Goal: Contribute content: Contribute content

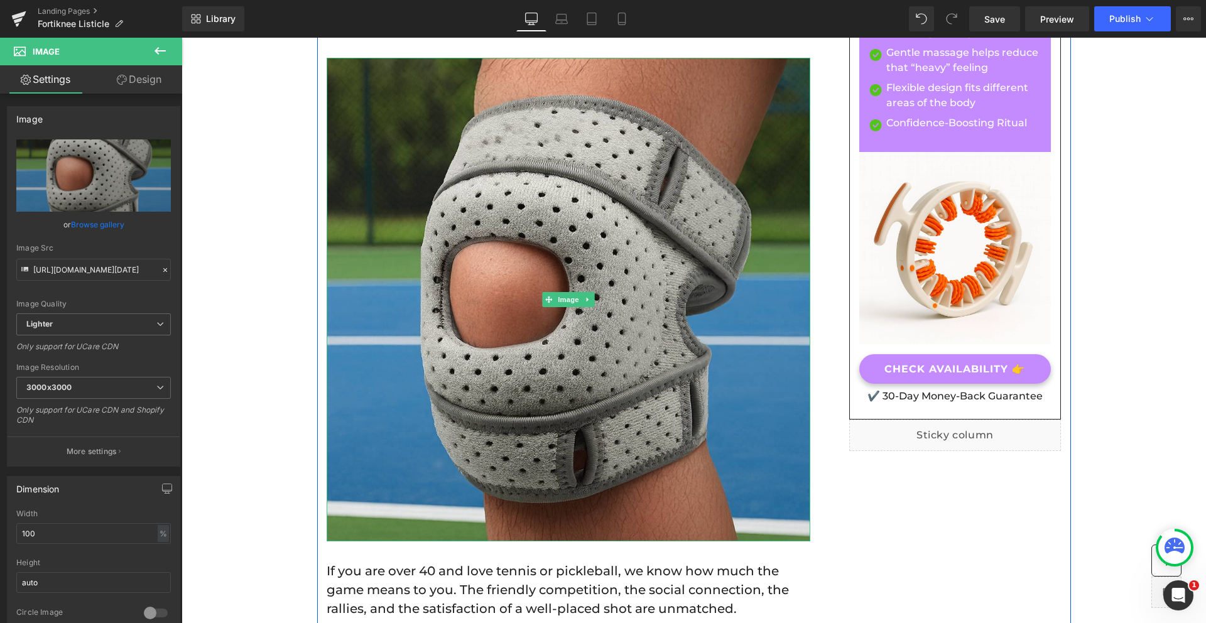
click at [474, 298] on img at bounding box center [569, 300] width 484 height 484
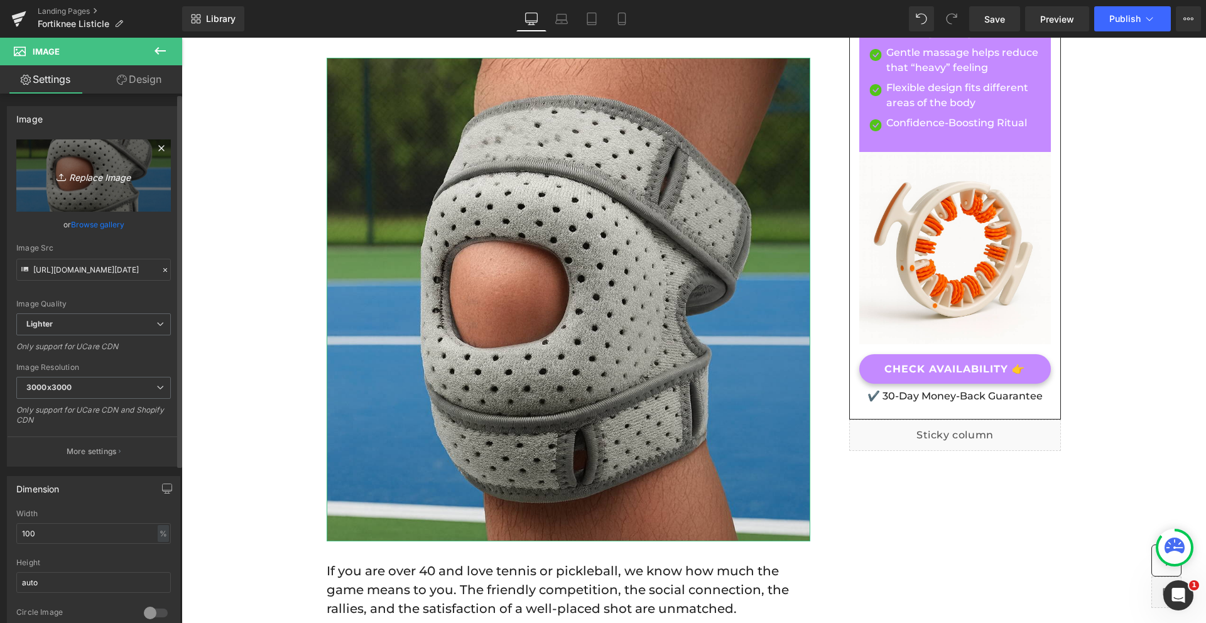
click at [84, 172] on icon "Replace Image" at bounding box center [93, 176] width 101 height 16
type input "C:\fakepath\ChatGPT Image [DATE], 03_28_47 PM.png"
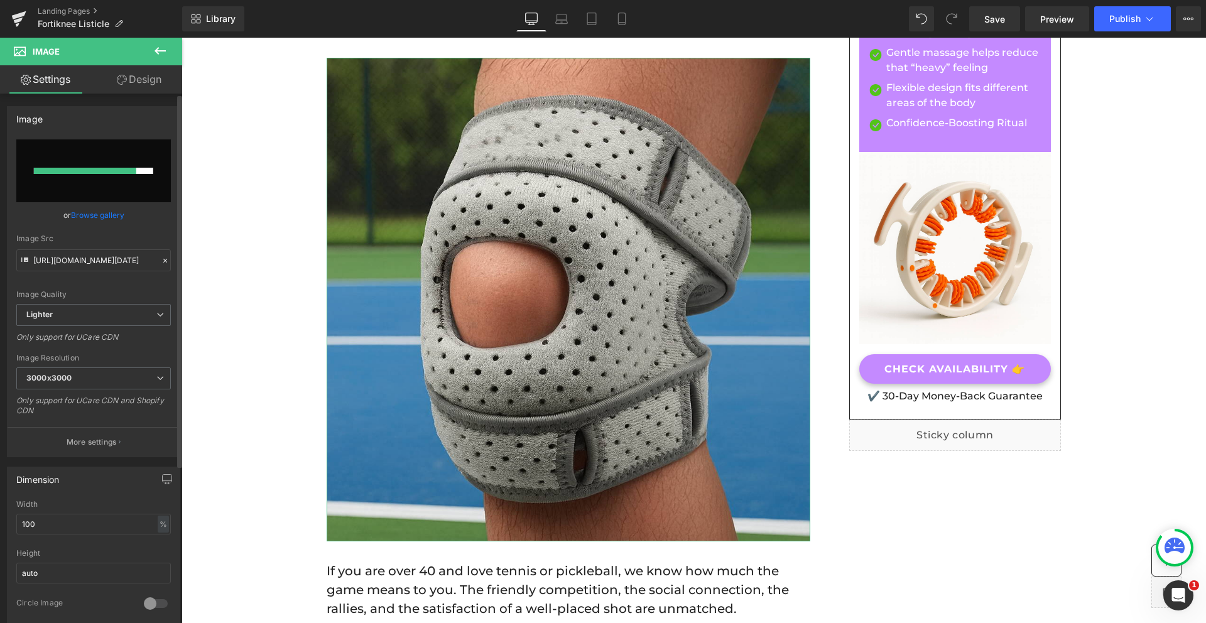
click at [138, 191] on input "file" at bounding box center [93, 170] width 155 height 63
type input "C:\fakepath\ChatGPT Image [DATE], 03_28_47 PM.png"
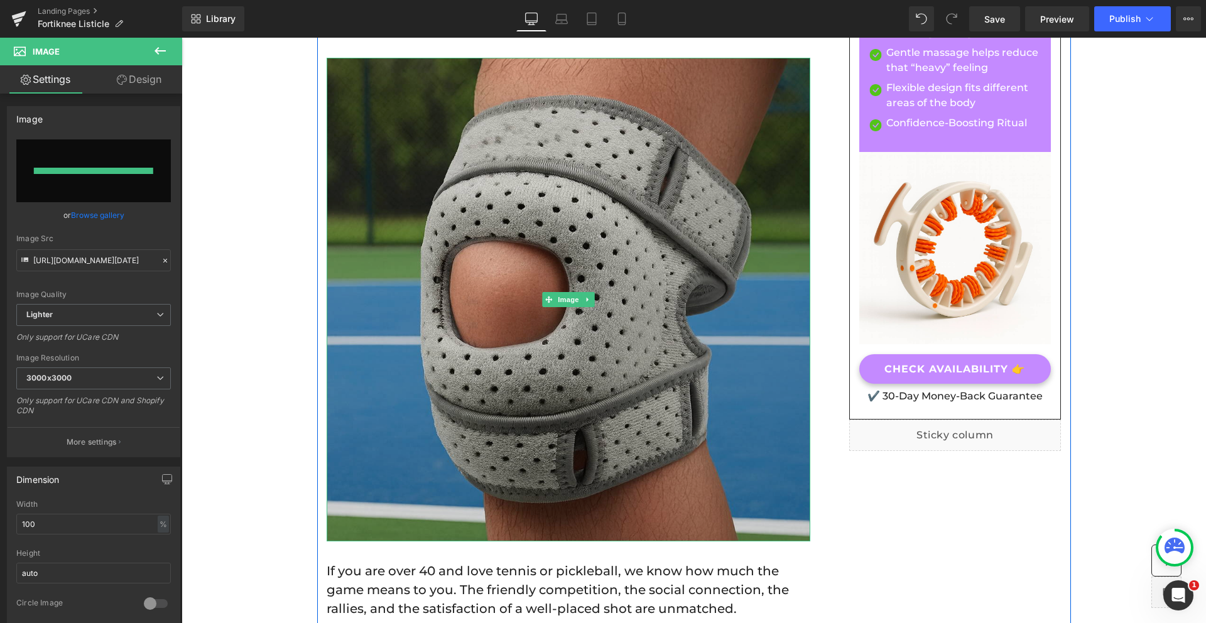
type input "[URL][DOMAIN_NAME][DATE]"
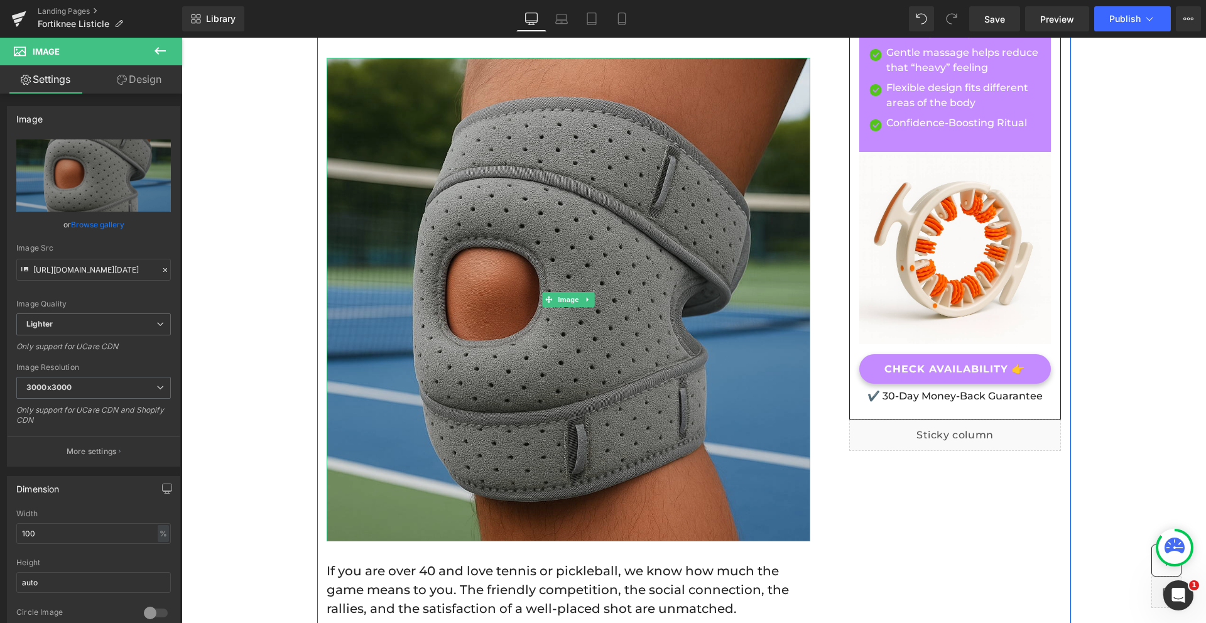
scroll to position [106, 0]
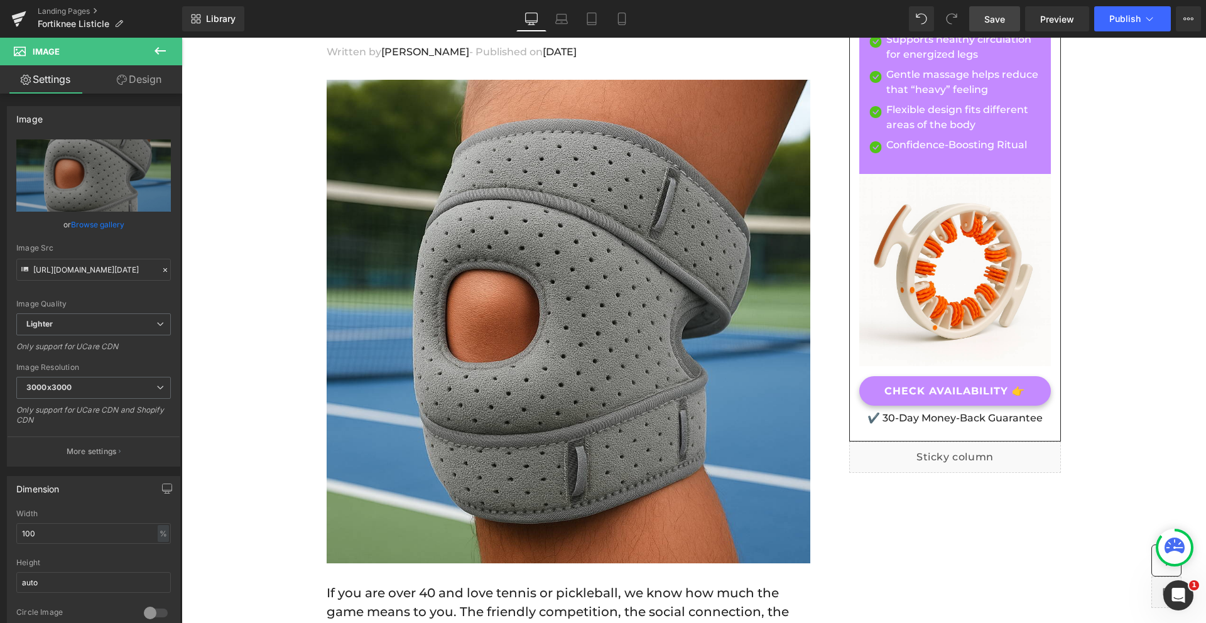
drag, startPoint x: 1008, startPoint y: 15, endPoint x: 479, endPoint y: 190, distance: 556.8
click at [1008, 15] on link "Save" at bounding box center [995, 18] width 51 height 25
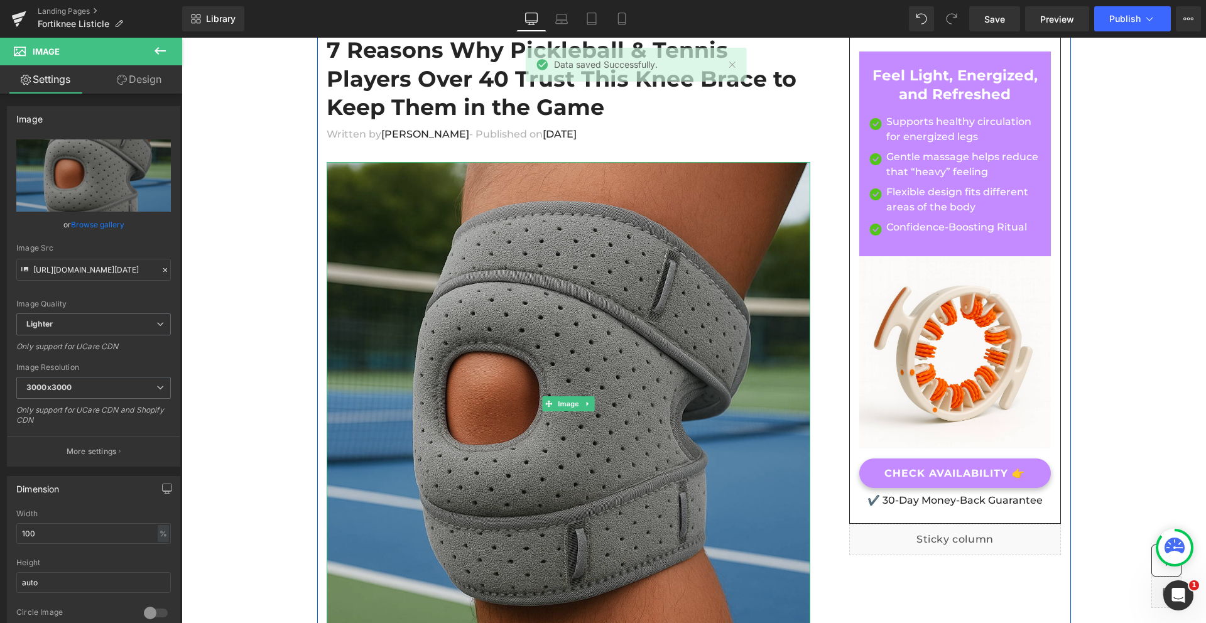
scroll to position [0, 0]
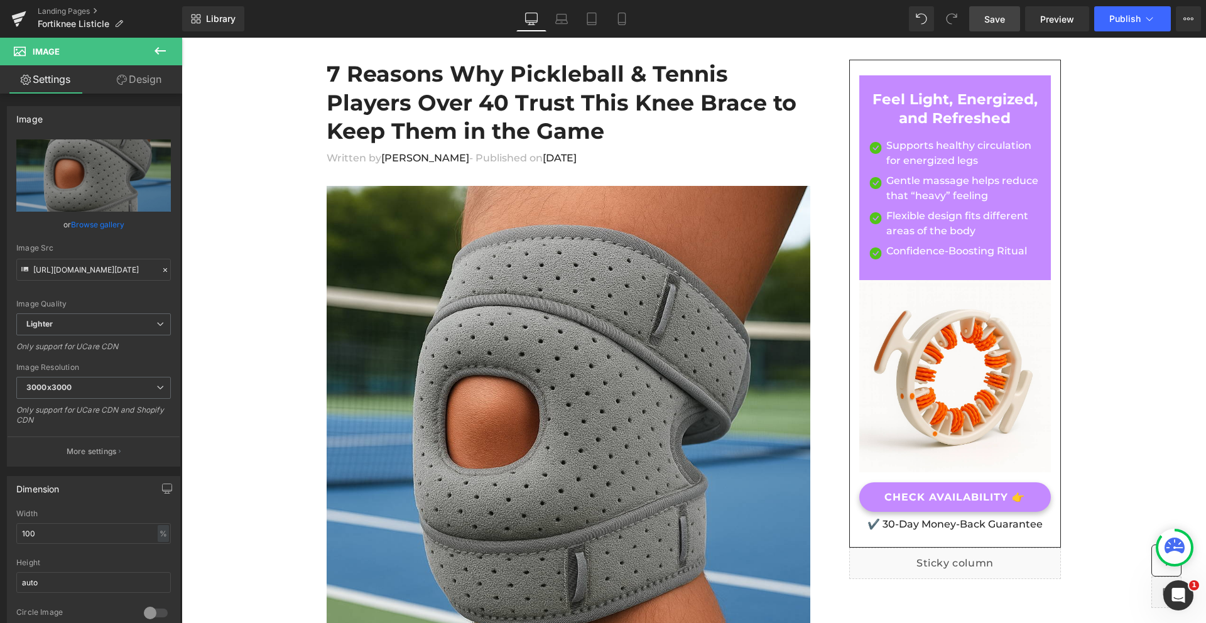
click at [998, 24] on span "Save" at bounding box center [995, 19] width 21 height 13
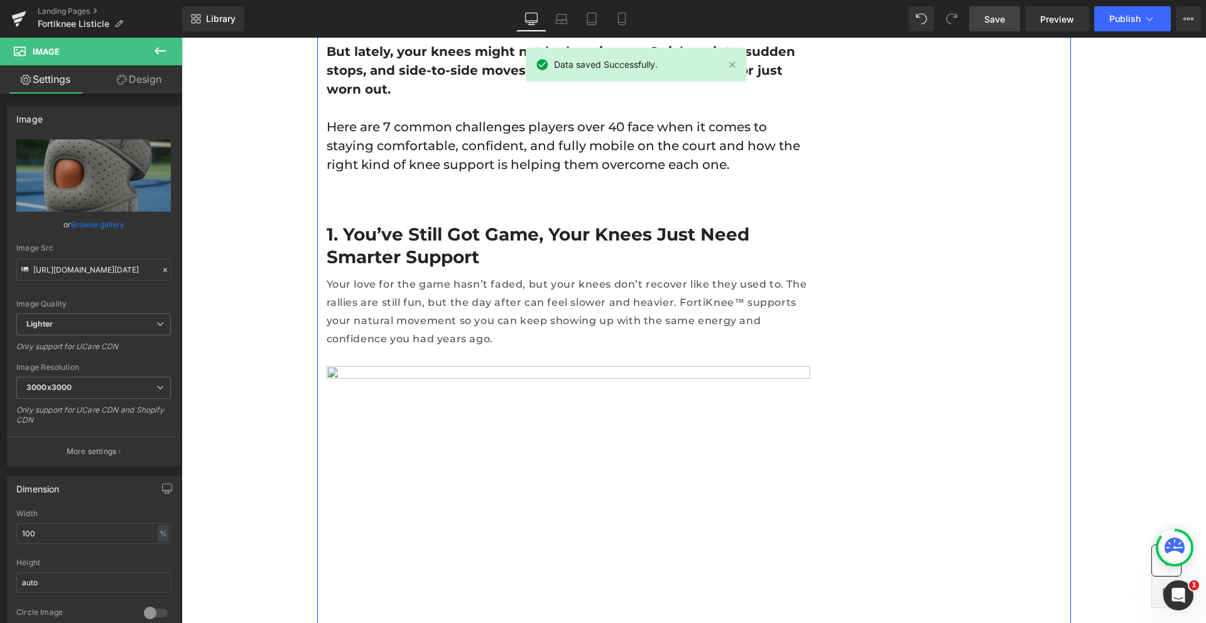
scroll to position [733, 0]
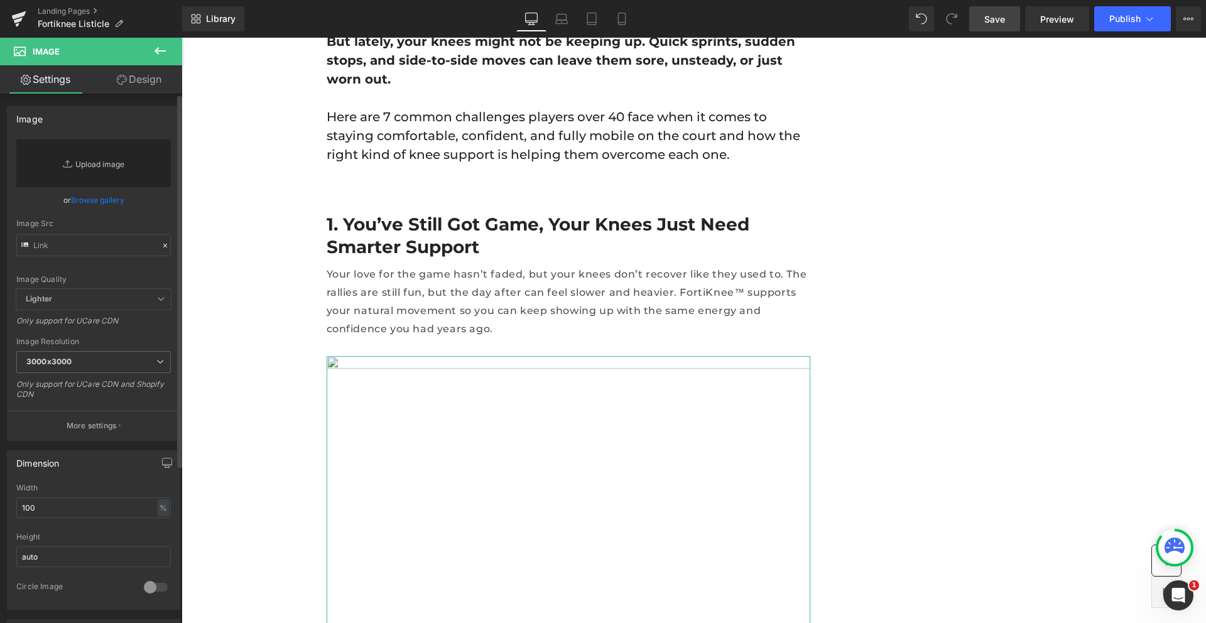
click at [96, 164] on link "Replace Image" at bounding box center [93, 163] width 155 height 48
type input "C:\fakepath\4.jpg"
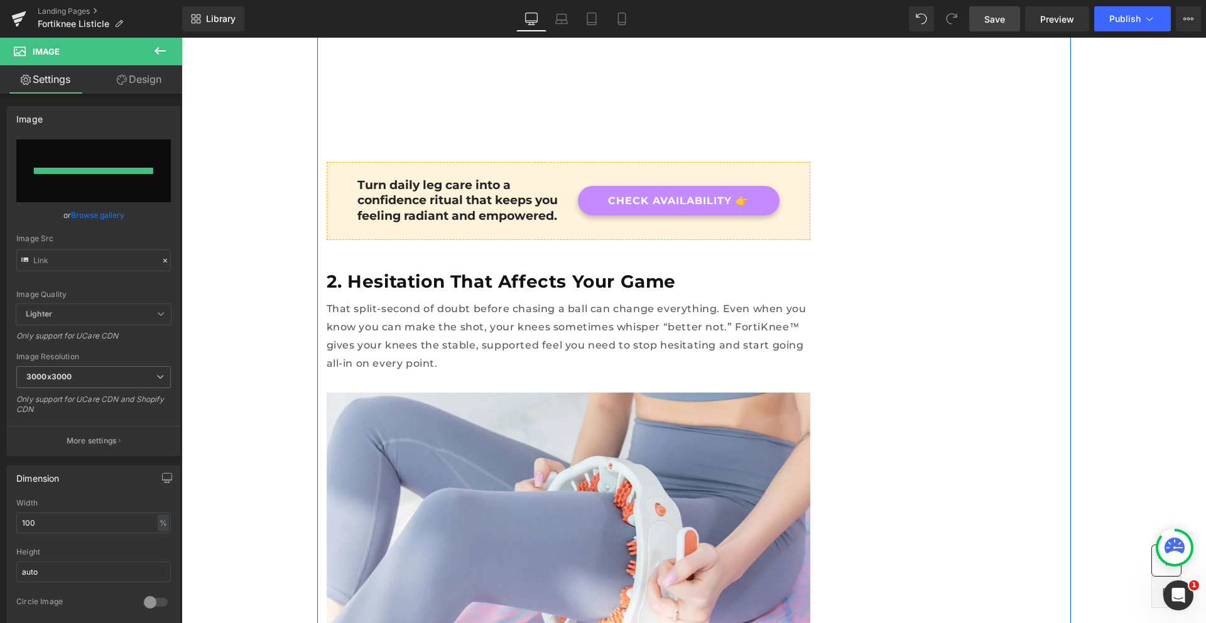
scroll to position [1337, 0]
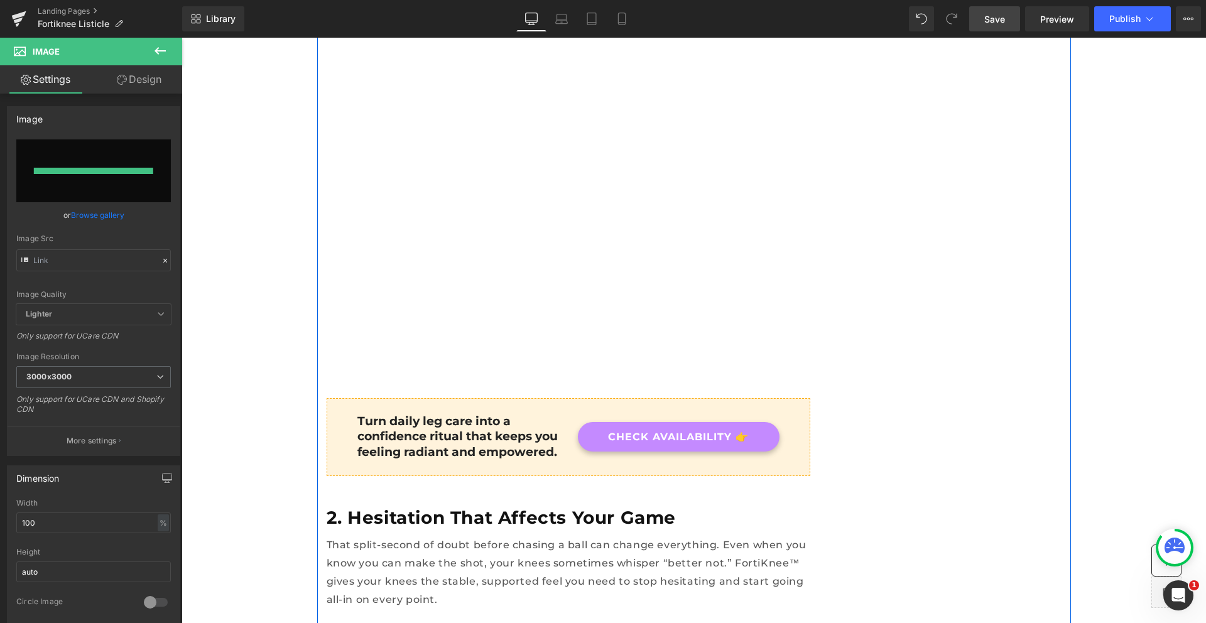
type input "[URL][DOMAIN_NAME]"
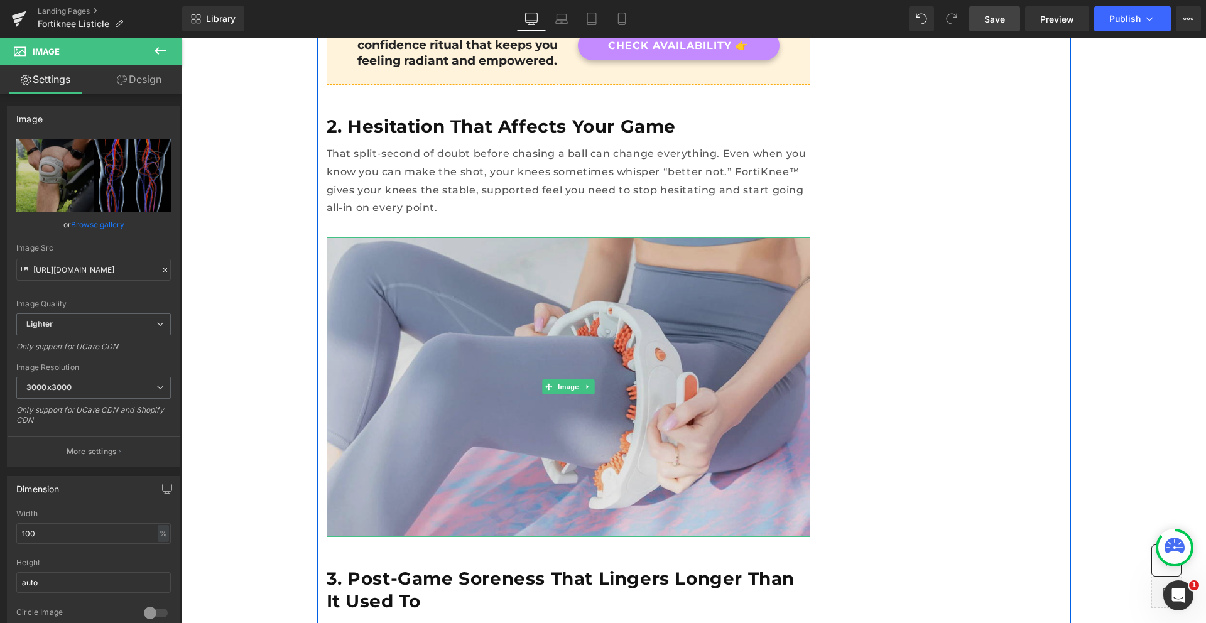
click at [556, 312] on img at bounding box center [569, 388] width 484 height 300
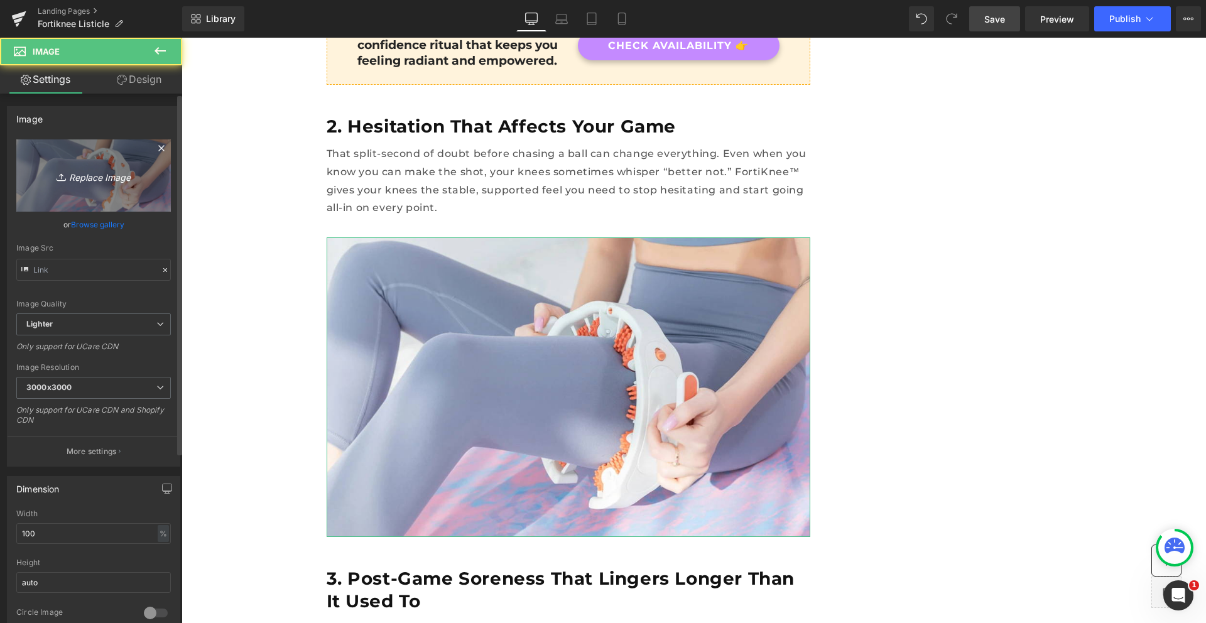
type input "[URL][DOMAIN_NAME]"
click at [121, 202] on link "Replace Image" at bounding box center [93, 175] width 155 height 72
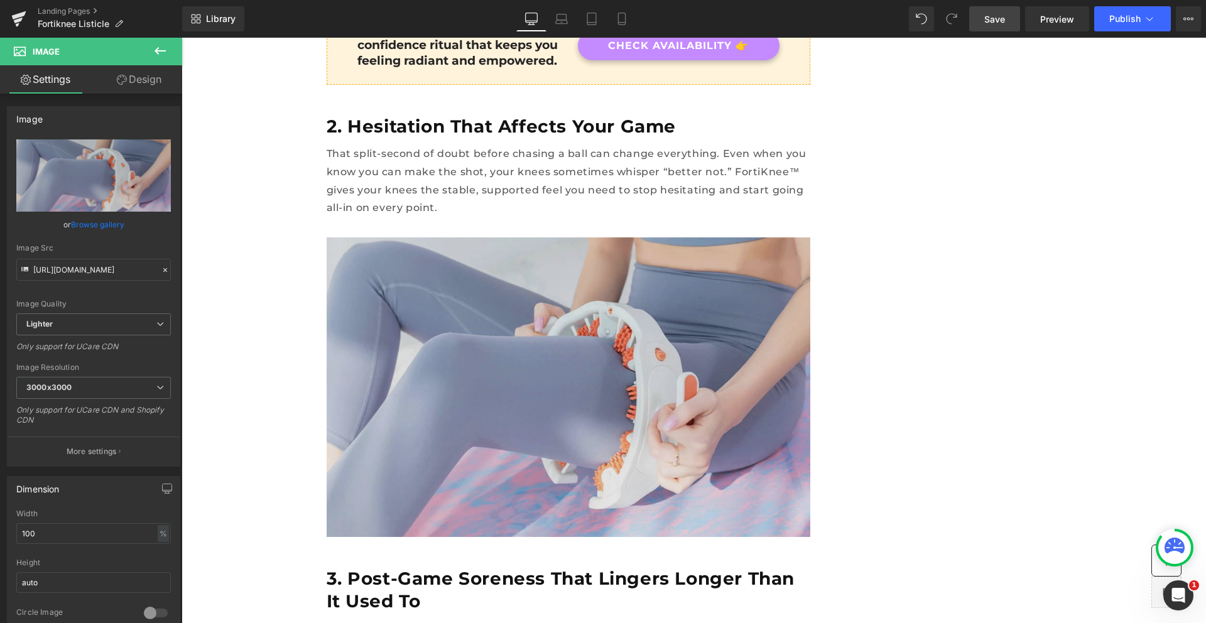
type input "C:\fakepath\March-Blog-The-Many-Benefits-of-Pickleball-couple-playing-final.jpg"
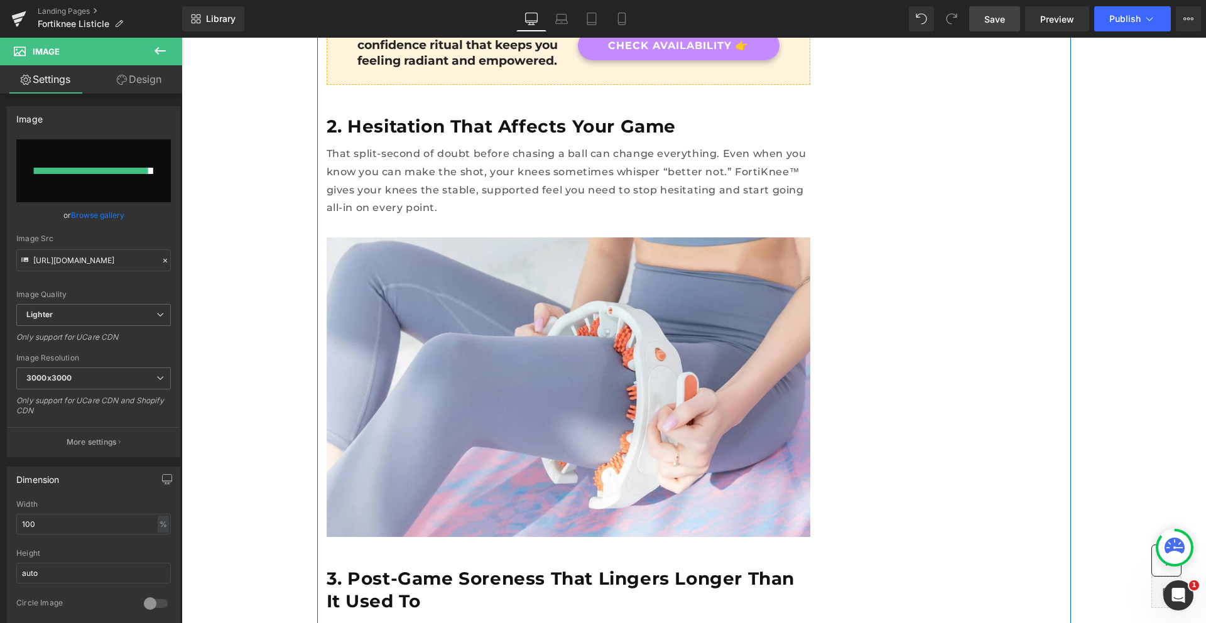
type input "[URL][DOMAIN_NAME]"
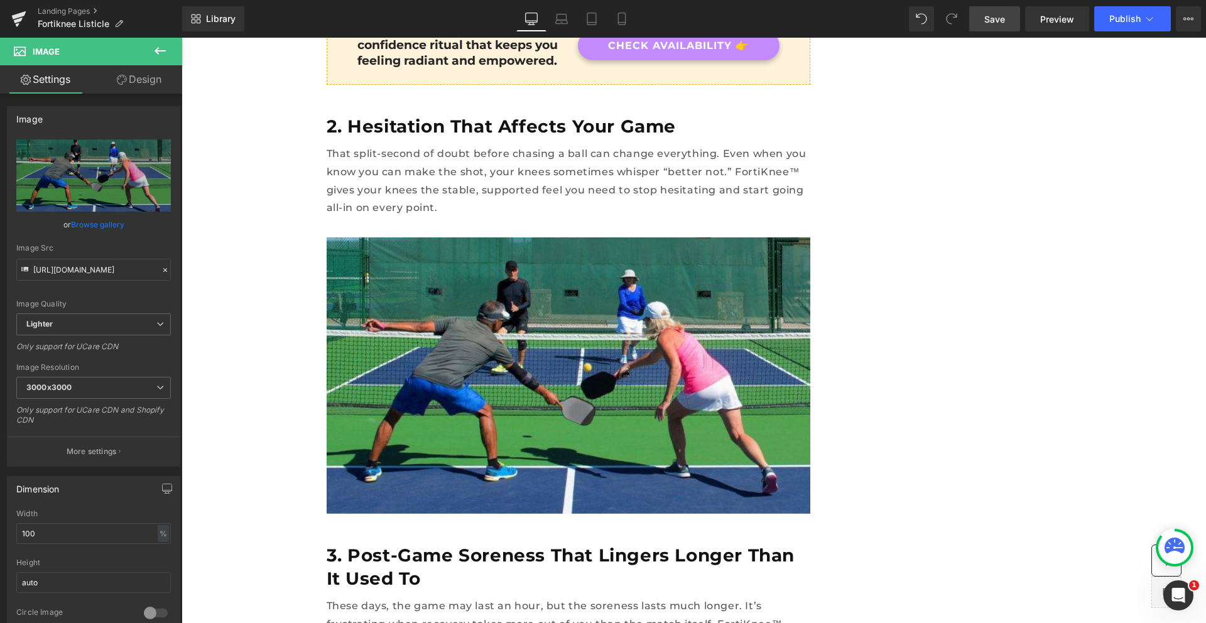
click at [998, 21] on span "Save" at bounding box center [995, 19] width 21 height 13
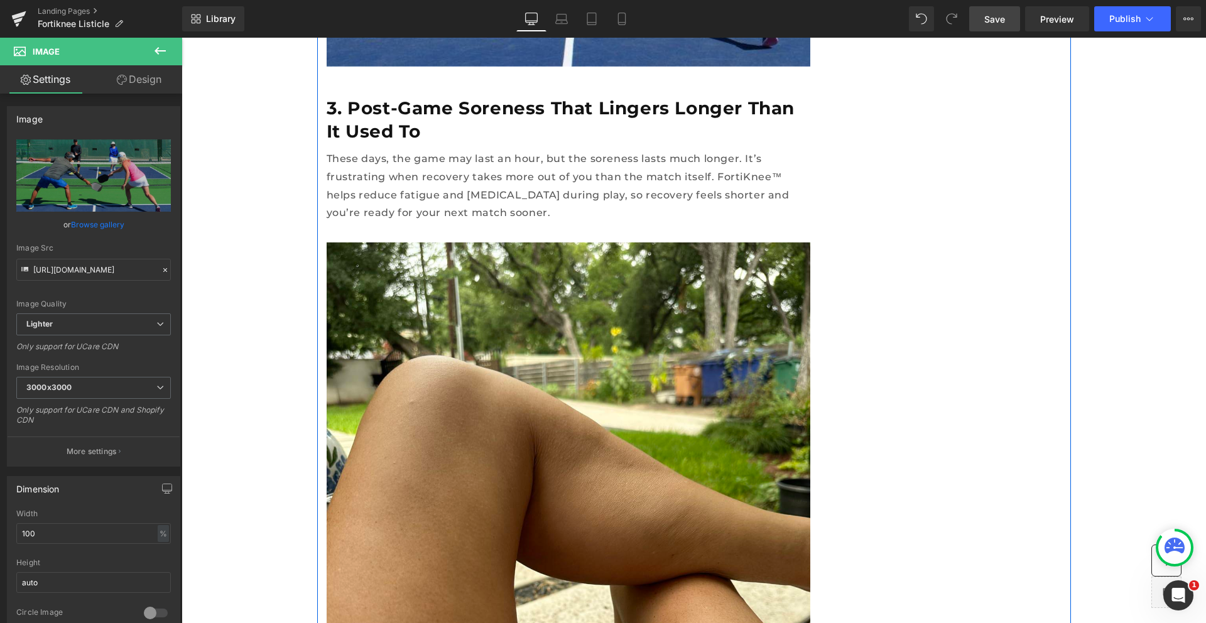
scroll to position [1778, 0]
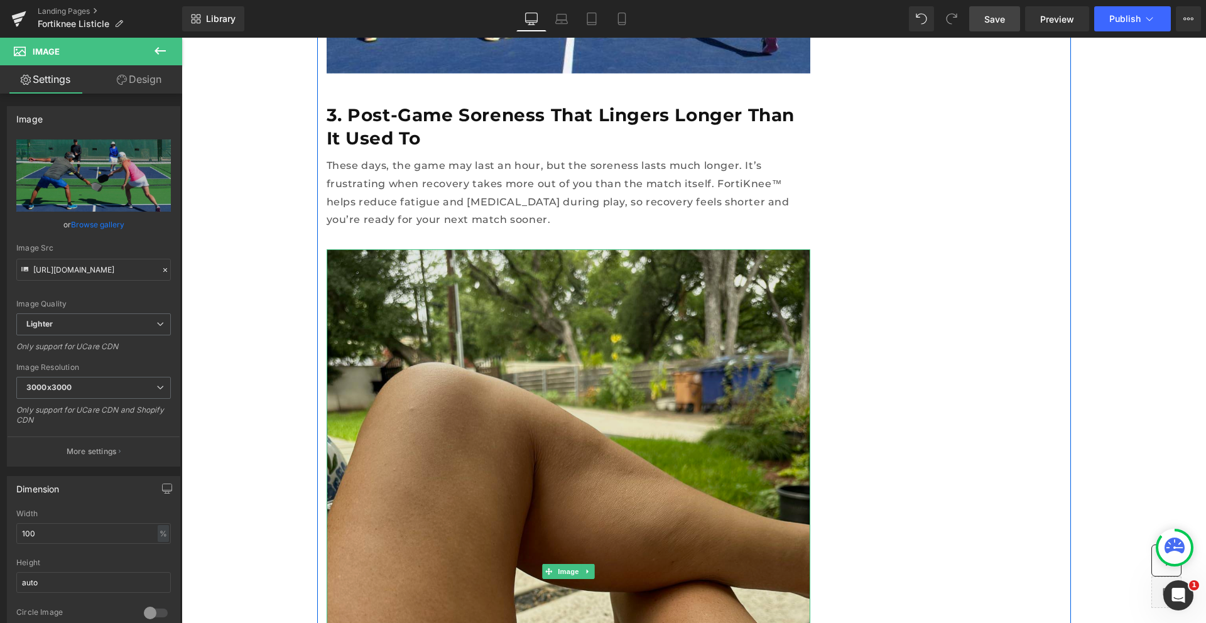
click at [502, 296] on img at bounding box center [569, 571] width 484 height 645
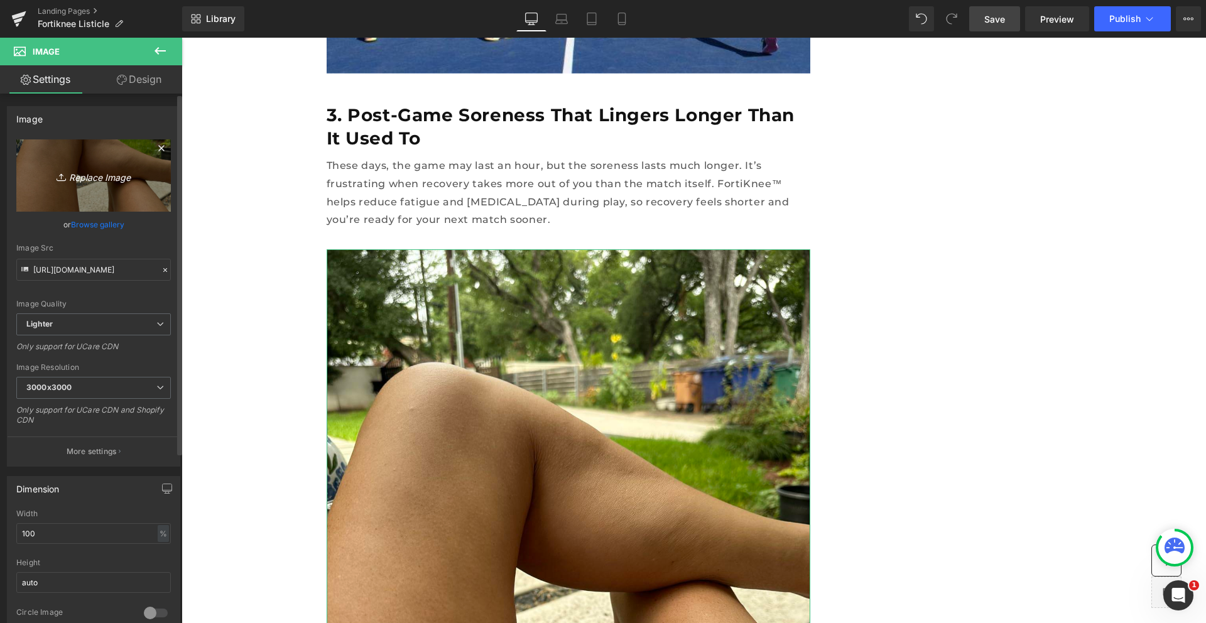
click at [109, 183] on icon "Replace Image" at bounding box center [93, 176] width 101 height 16
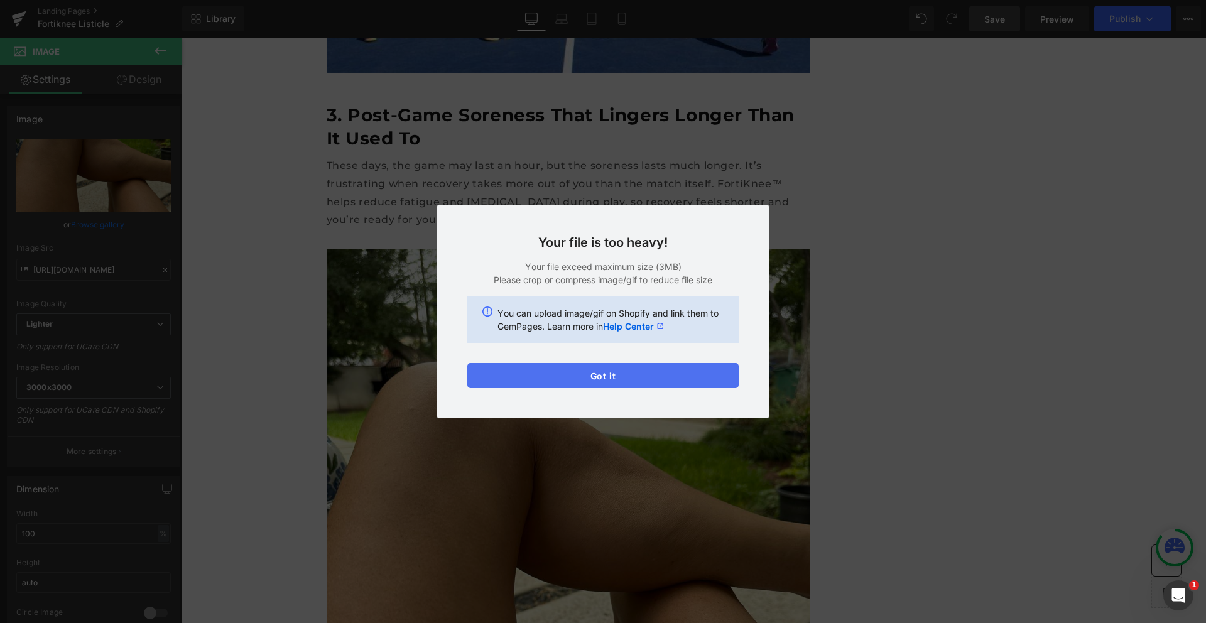
click at [683, 374] on button "Got it" at bounding box center [603, 375] width 271 height 25
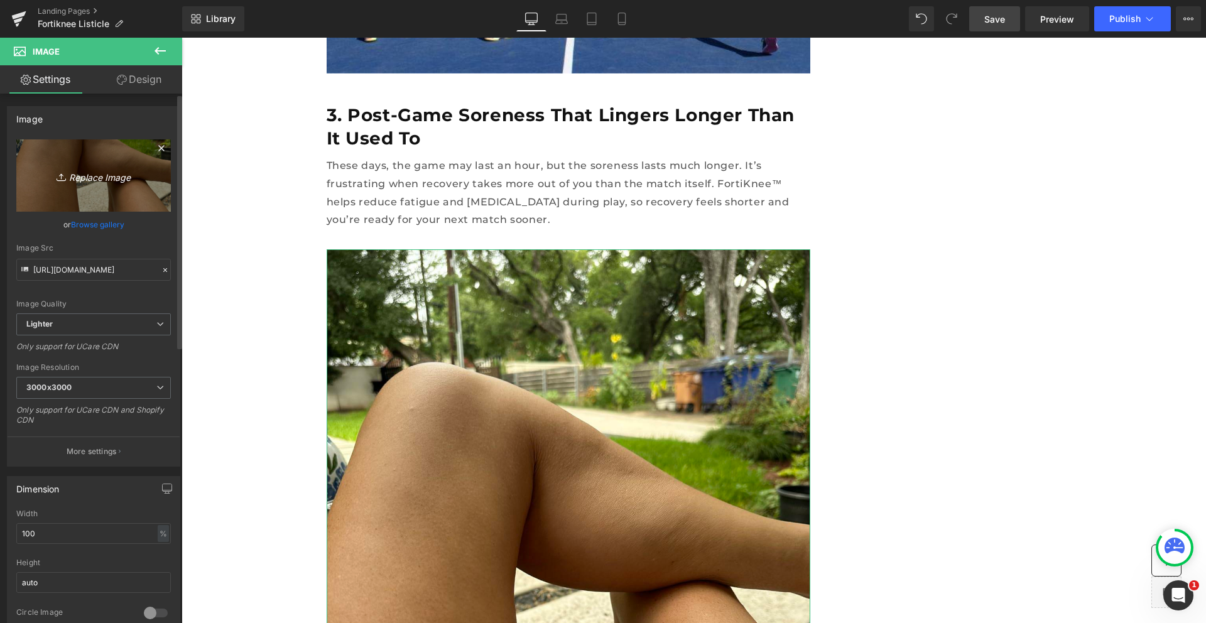
click at [122, 174] on icon "Replace Image" at bounding box center [93, 176] width 101 height 16
type input "C:\fakepath\Screen Shot [DATE] 3.34.02 PM.png"
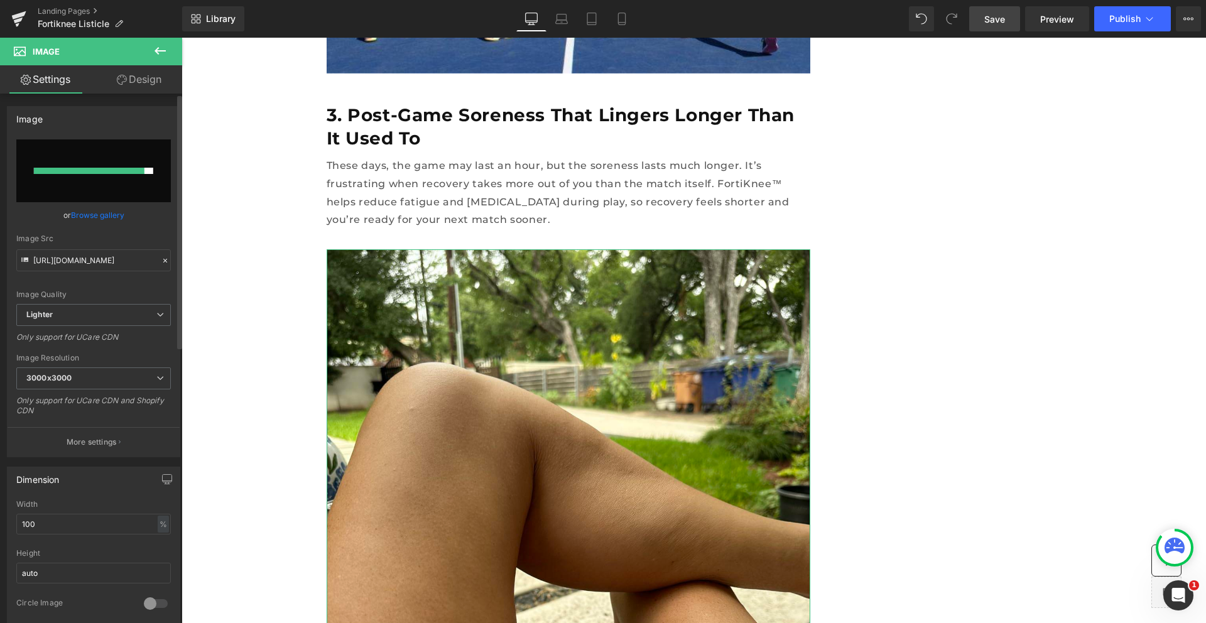
click at [77, 182] on input "file" at bounding box center [93, 170] width 155 height 63
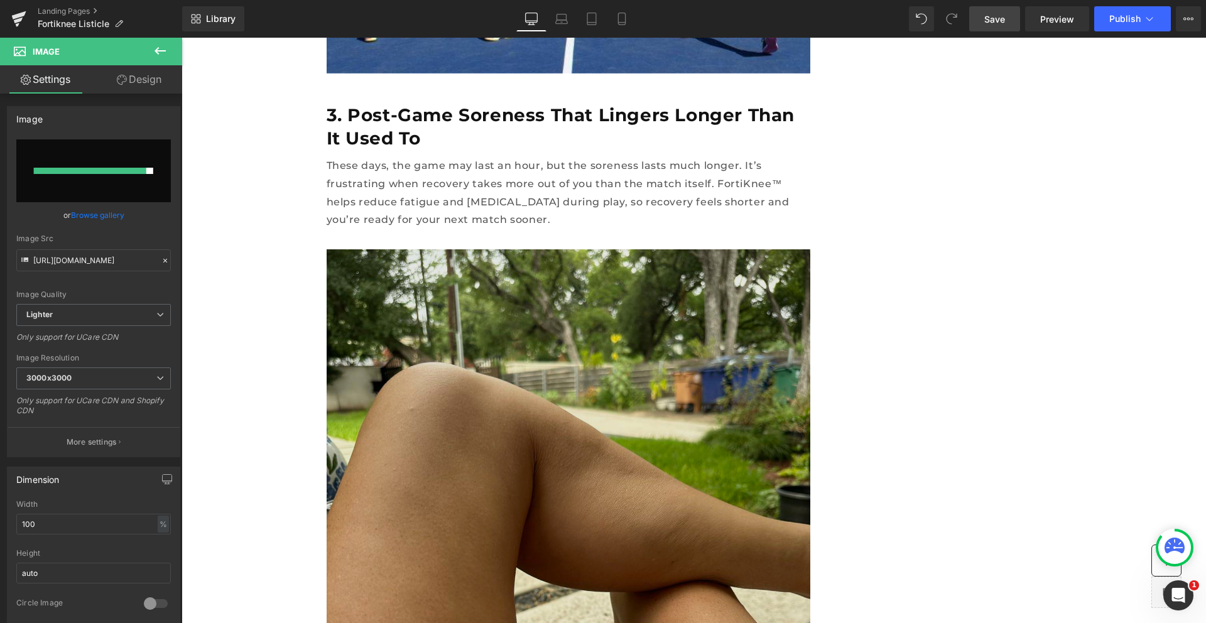
type input "C:\fakepath\Screen Shot [DATE] 3.34.02 PM.png"
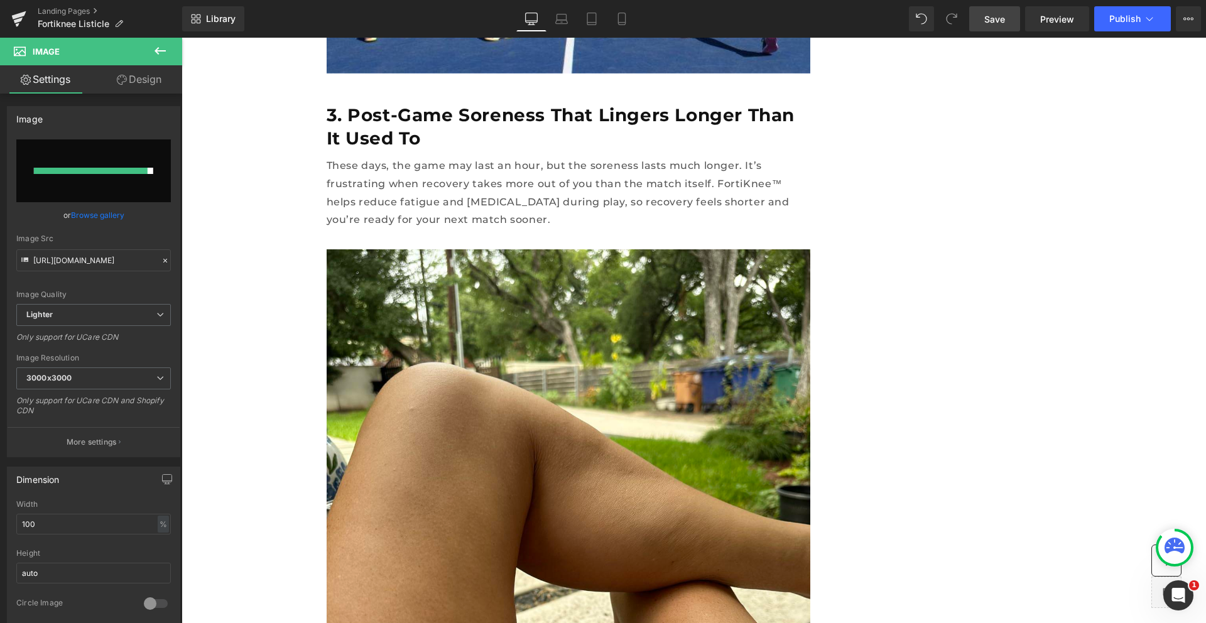
click at [1000, 13] on span "Save" at bounding box center [995, 19] width 21 height 13
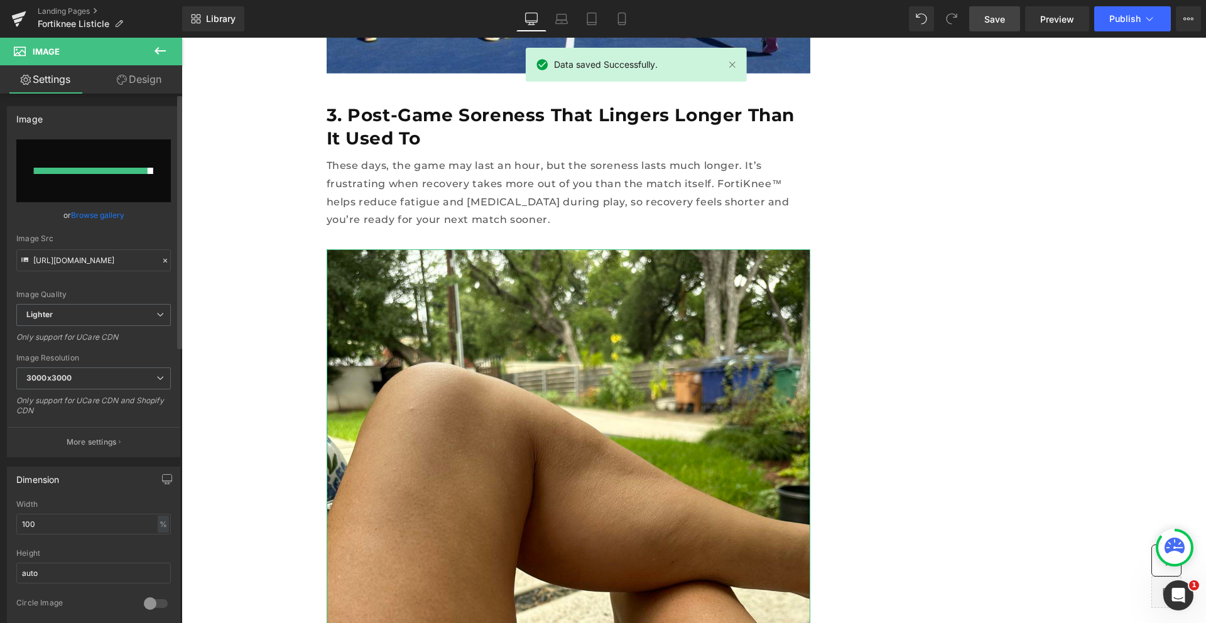
click at [117, 200] on input "file" at bounding box center [93, 170] width 155 height 63
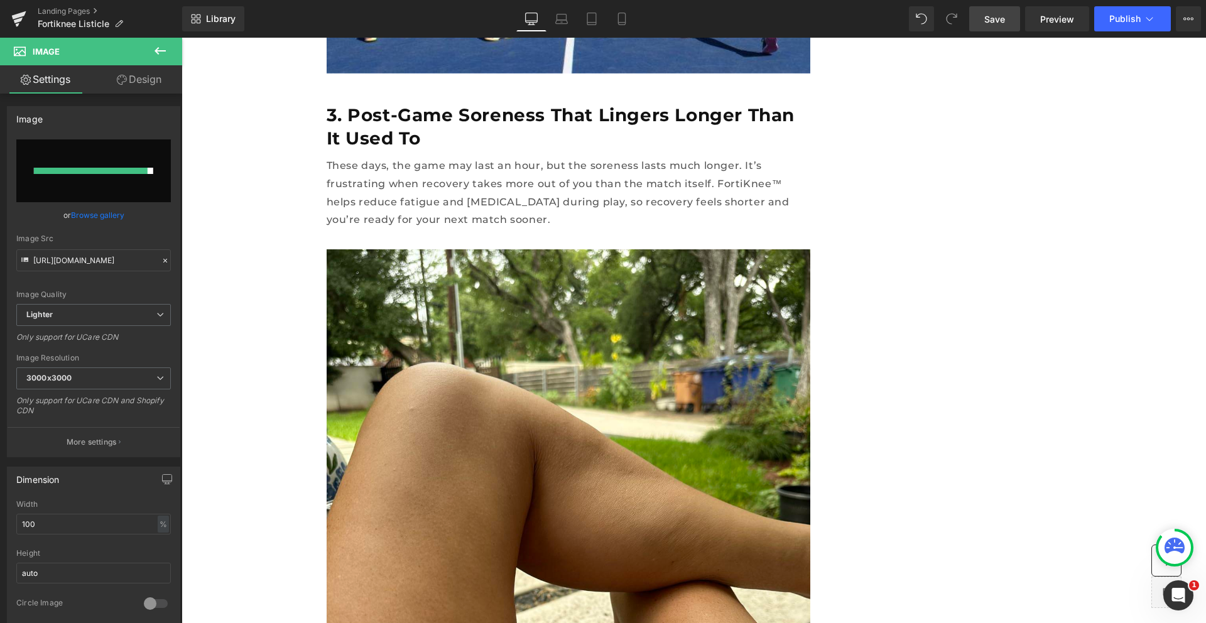
type input "C:\fakepath\Screen Shot [DATE] 3.34.02 PM.png"
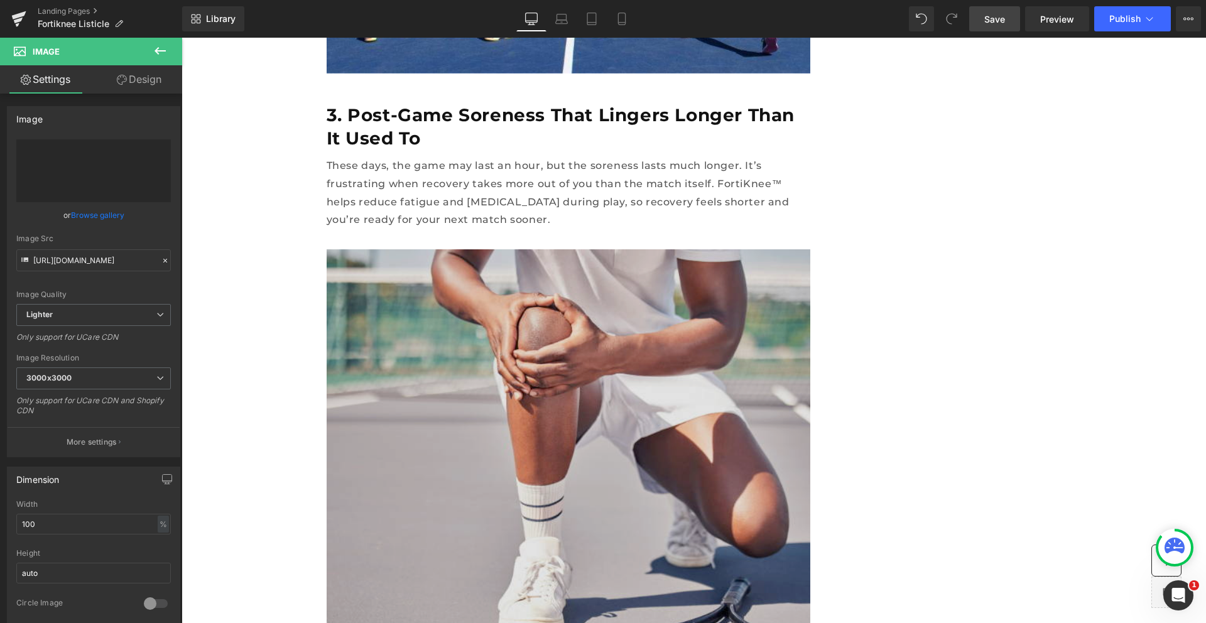
type input "[URL][DOMAIN_NAME]"
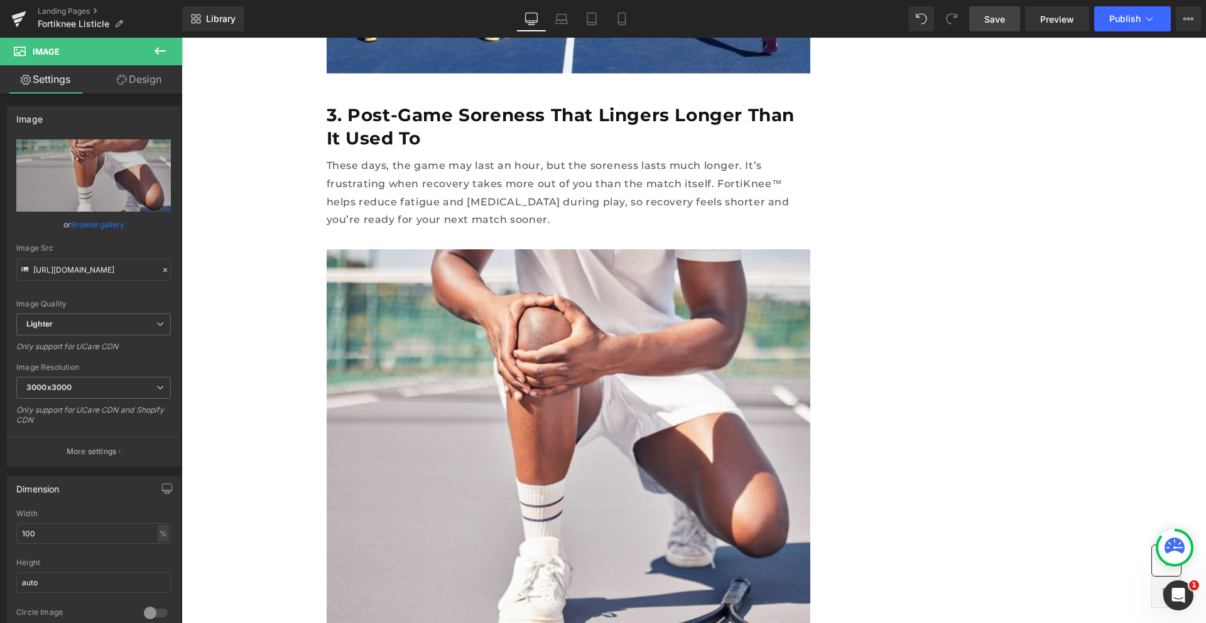
click at [1003, 18] on span "Save" at bounding box center [995, 19] width 21 height 13
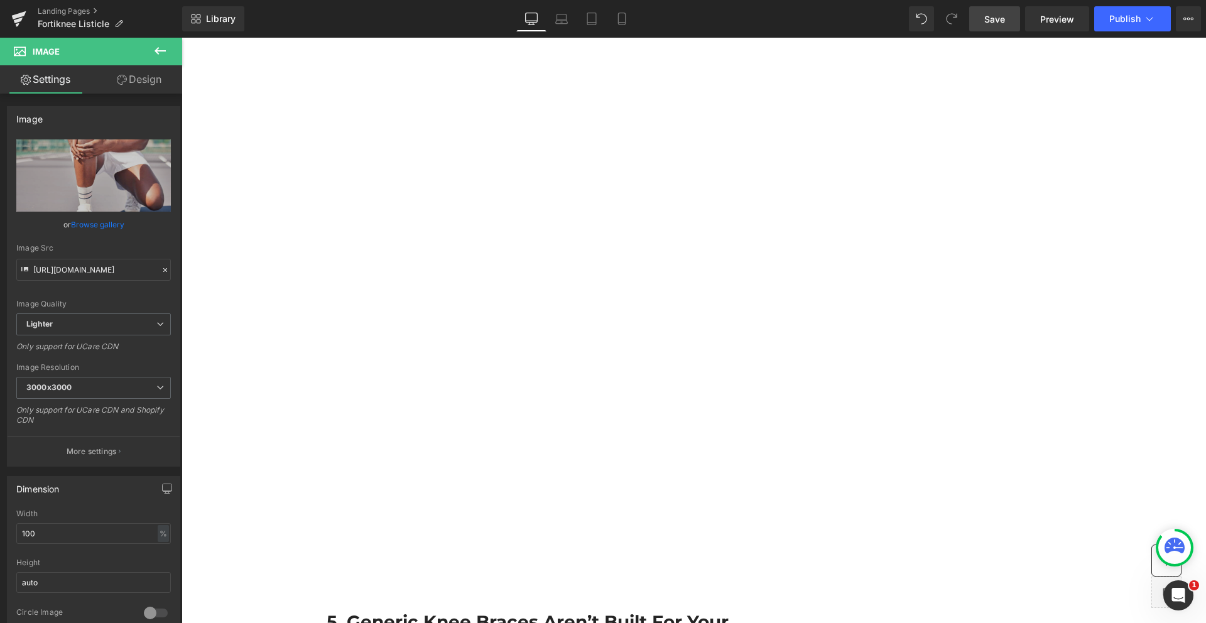
scroll to position [2604, 0]
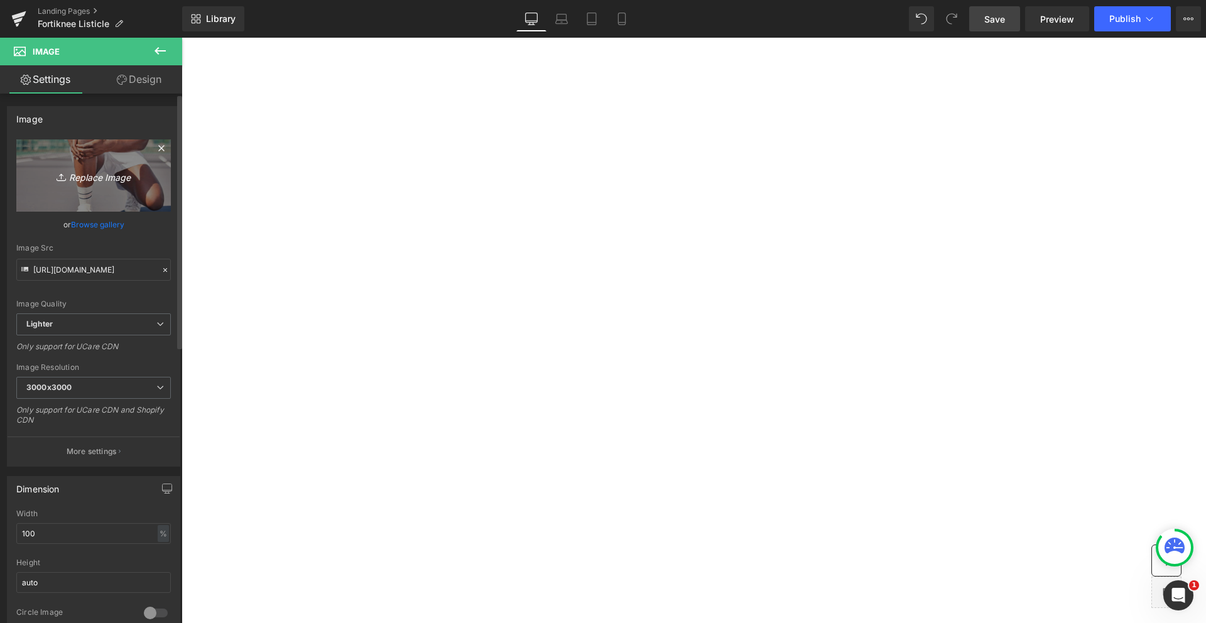
click at [96, 180] on icon "Replace Image" at bounding box center [93, 176] width 101 height 16
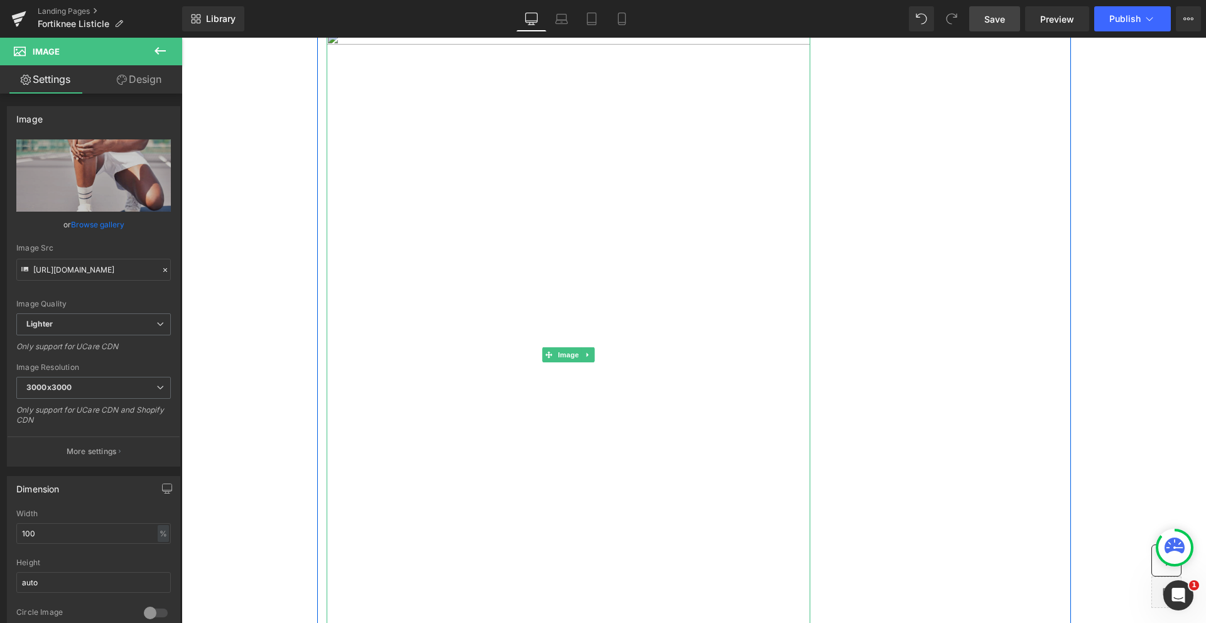
scroll to position [2551, 0]
click at [513, 266] on img at bounding box center [569, 372] width 484 height 645
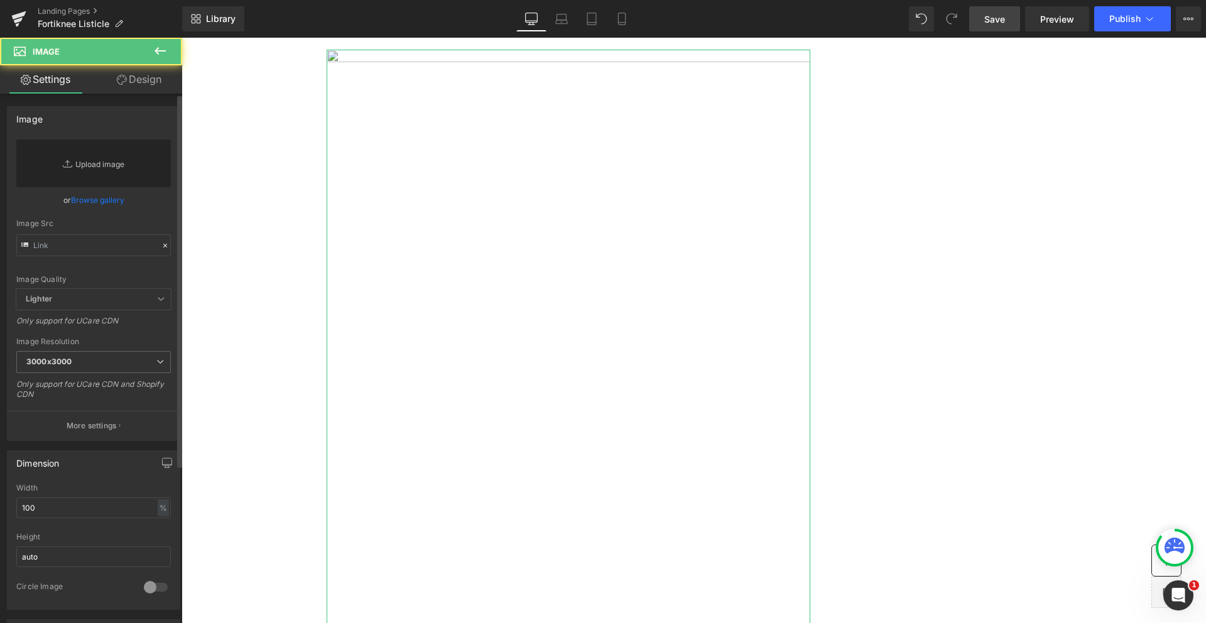
click at [95, 158] on link "Replace Image" at bounding box center [93, 163] width 155 height 48
type input "C:\fakepath\mt3.png"
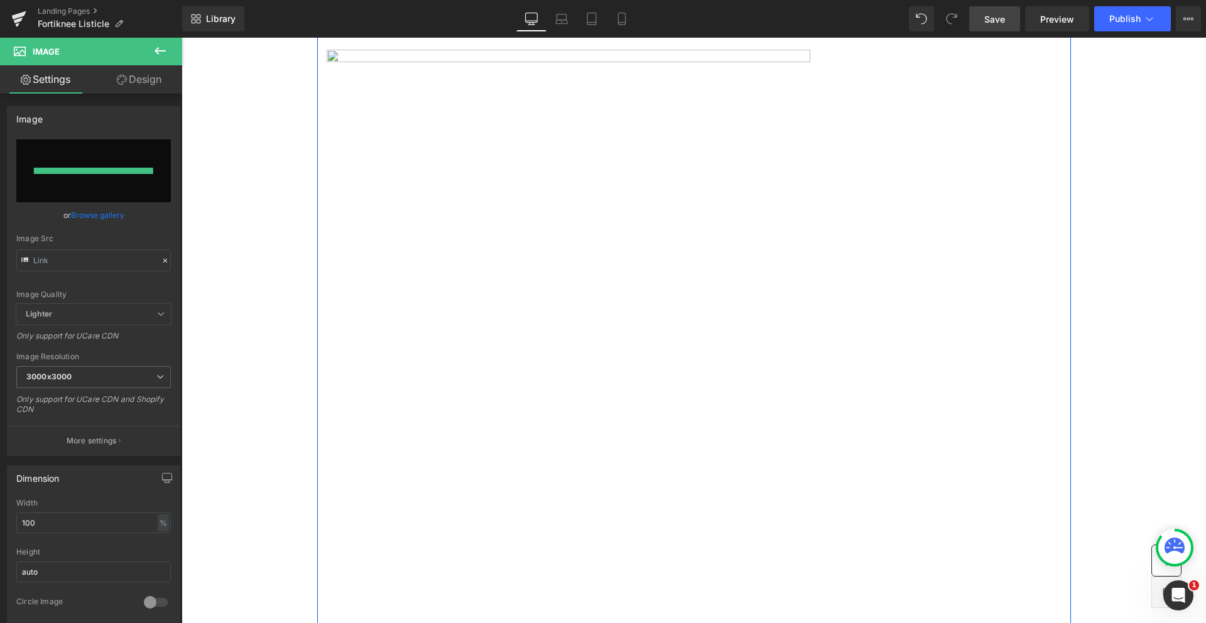
type input "[URL][DOMAIN_NAME]"
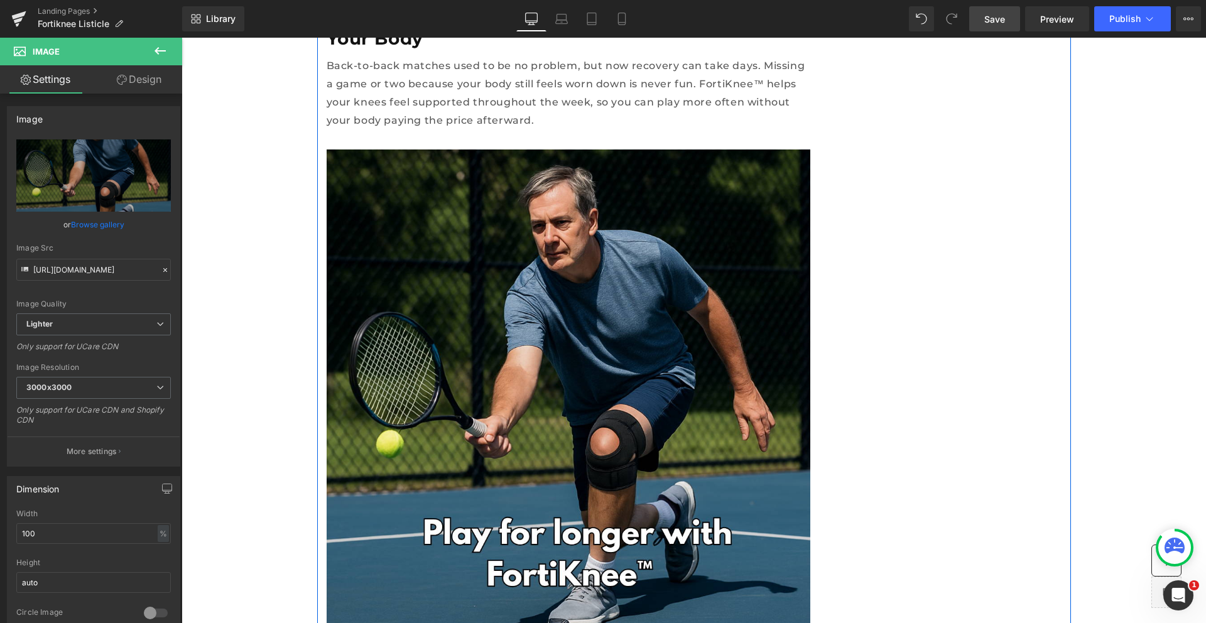
scroll to position [2446, 0]
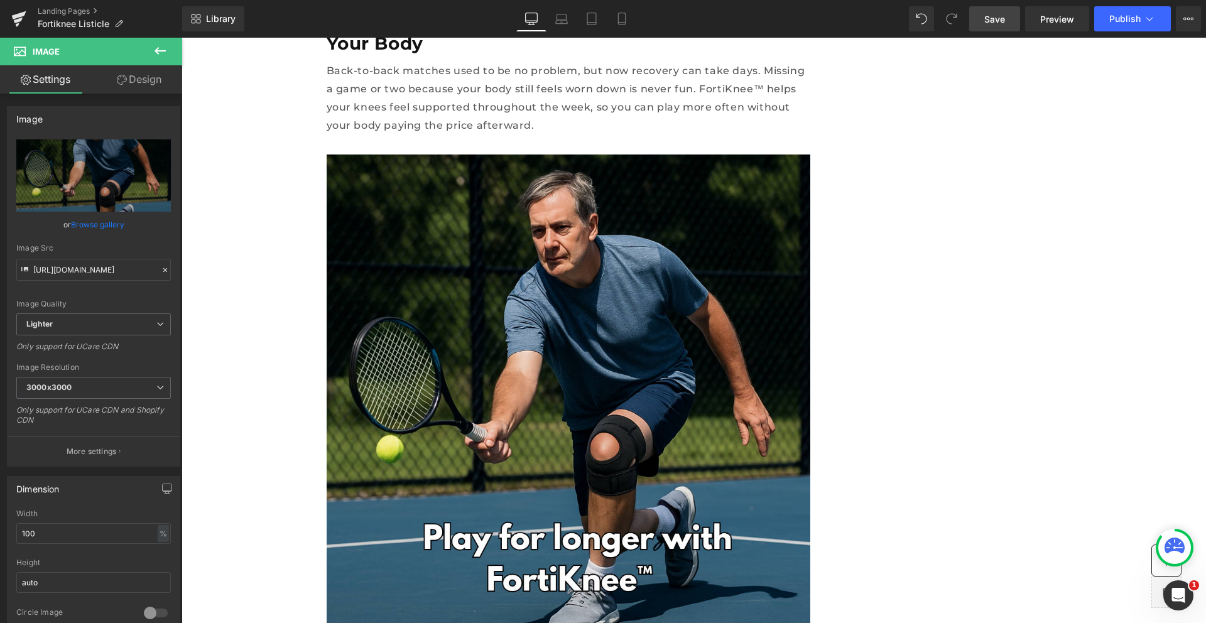
click at [998, 13] on span "Save" at bounding box center [995, 19] width 21 height 13
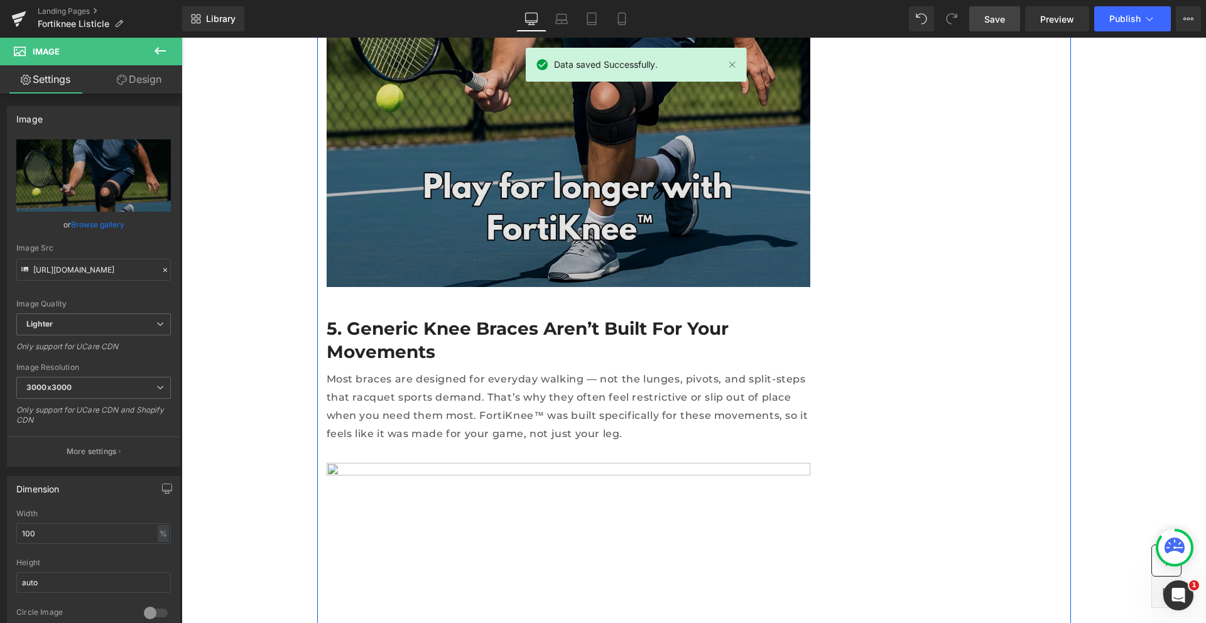
scroll to position [2909, 0]
